Goal: Use online tool/utility: Utilize a website feature to perform a specific function

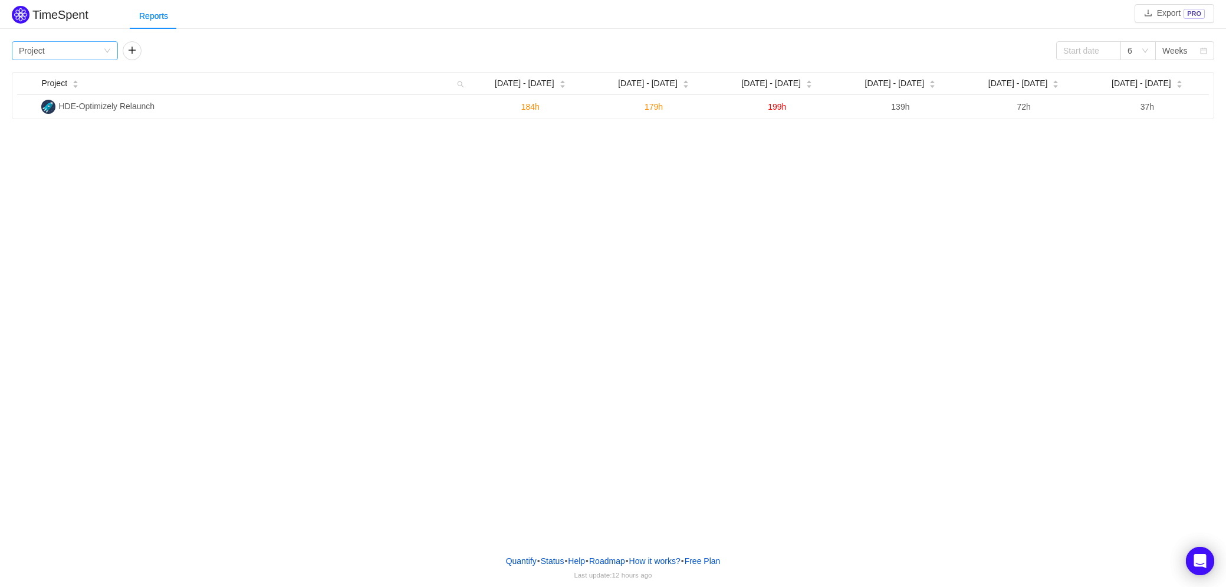
click at [100, 53] on div "Group by Project" at bounding box center [61, 51] width 84 height 18
click at [101, 52] on div "Group by Project" at bounding box center [61, 51] width 84 height 18
click at [136, 50] on button "button" at bounding box center [132, 50] width 19 height 19
click at [181, 53] on div "Group by Person" at bounding box center [172, 51] width 84 height 18
click at [186, 74] on li "Issue" at bounding box center [176, 73] width 106 height 19
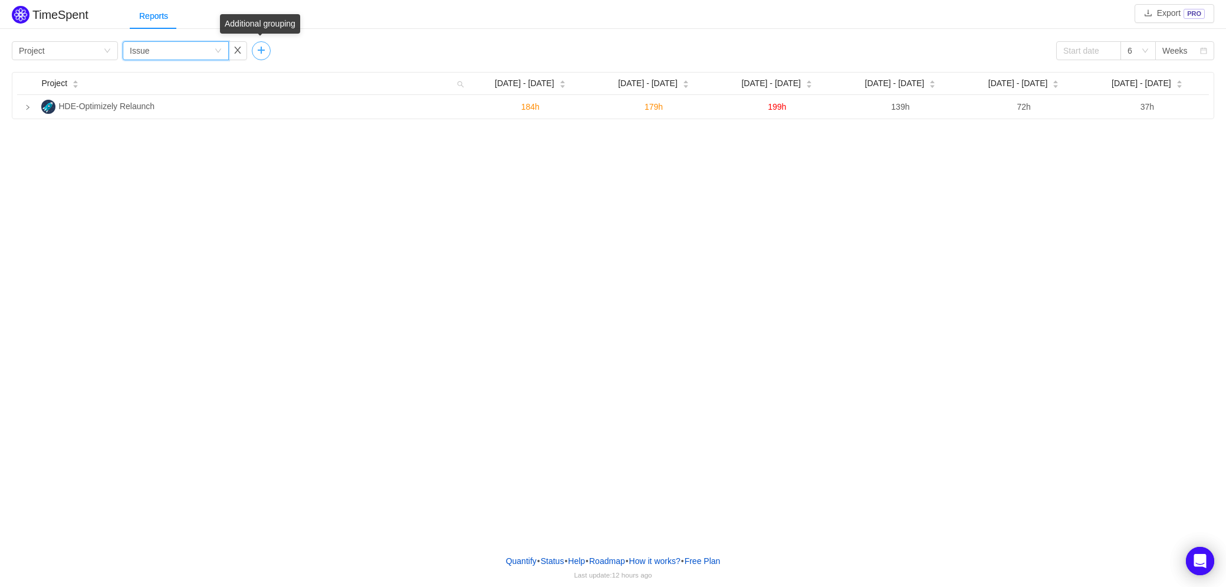
click at [259, 52] on button "button" at bounding box center [261, 50] width 19 height 19
click at [299, 52] on div "Group by" at bounding box center [298, 51] width 79 height 12
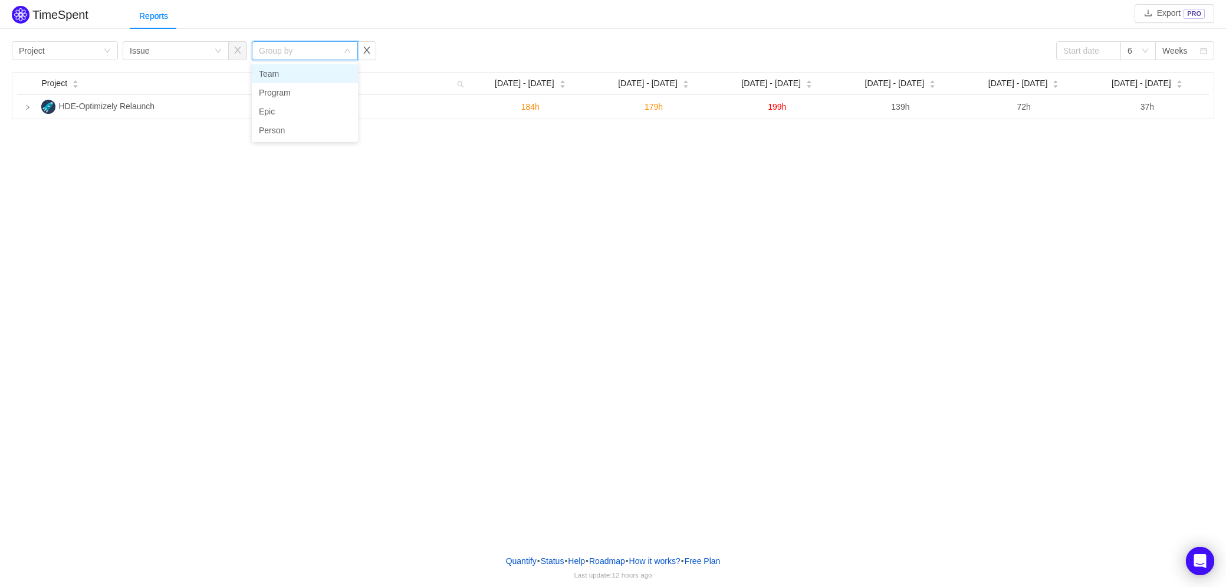
click at [298, 52] on div "Group by" at bounding box center [298, 51] width 79 height 12
click at [370, 55] on button "button" at bounding box center [366, 50] width 19 height 19
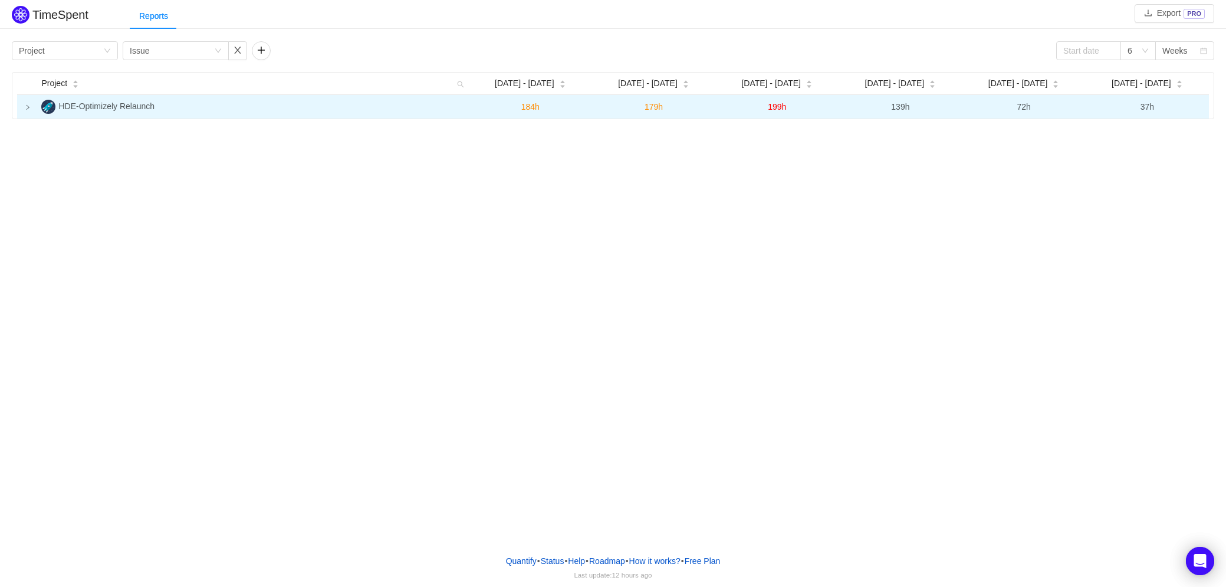
click at [26, 109] on icon "icon: right" at bounding box center [28, 107] width 6 height 6
